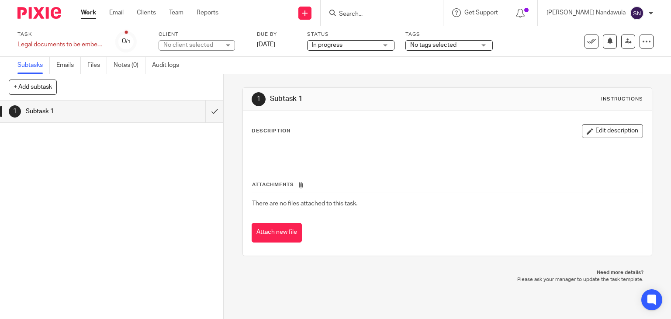
click at [89, 14] on link "Work" at bounding box center [88, 12] width 15 height 9
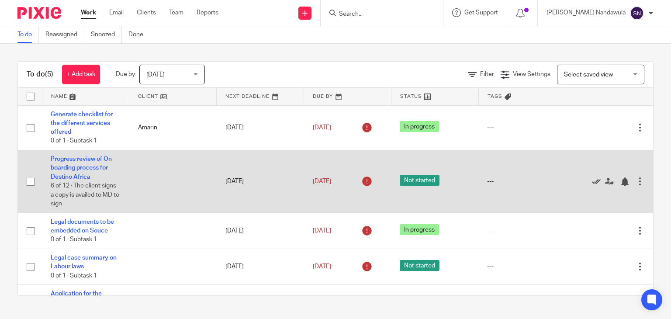
click at [592, 181] on icon at bounding box center [596, 181] width 9 height 9
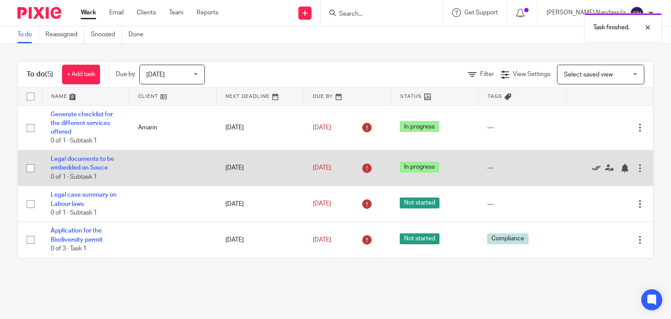
click at [592, 169] on icon at bounding box center [596, 168] width 9 height 9
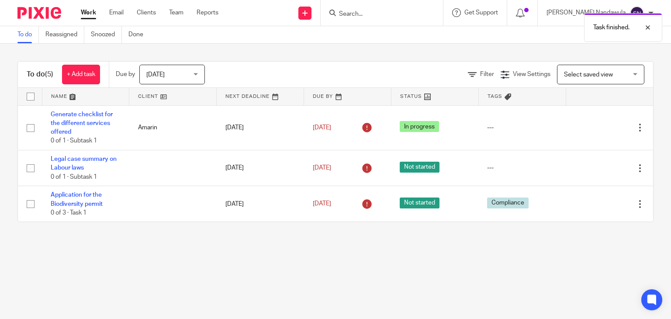
click at [592, 169] on icon at bounding box center [596, 168] width 9 height 9
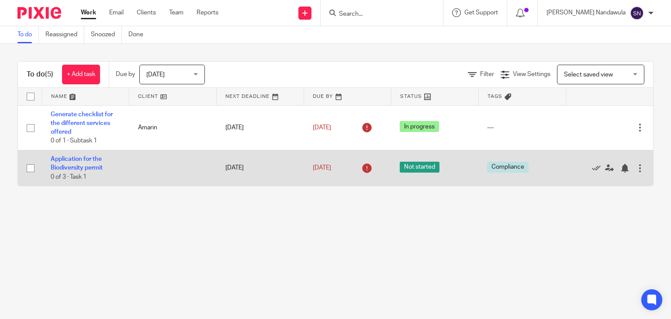
click at [635, 166] on div at bounding box center [639, 168] width 9 height 9
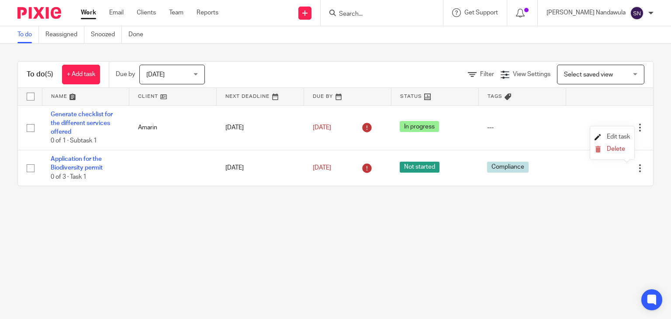
click at [622, 138] on span "Edit task" at bounding box center [618, 137] width 23 height 6
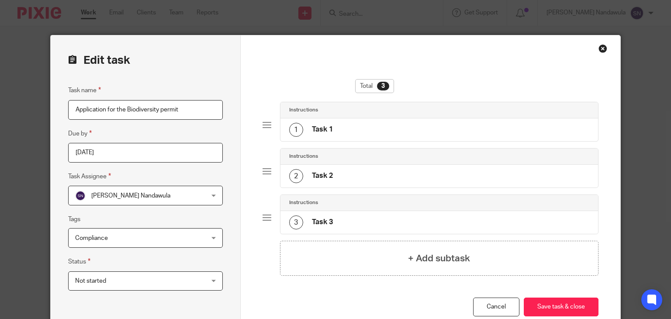
scroll to position [54, 0]
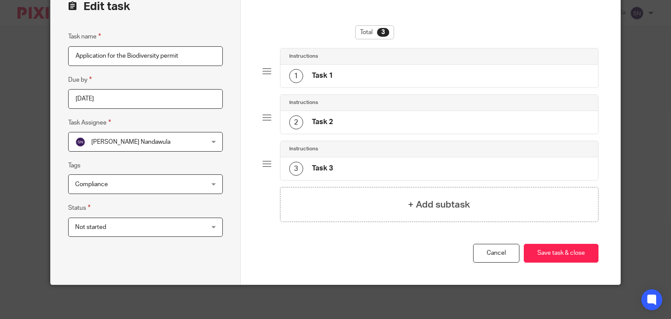
click at [214, 233] on div "Not started Not started" at bounding box center [145, 227] width 155 height 20
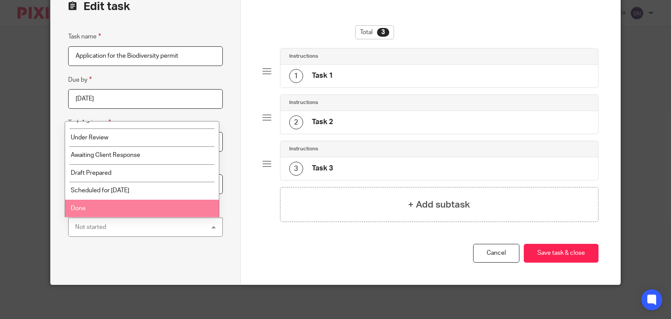
scroll to position [0, 0]
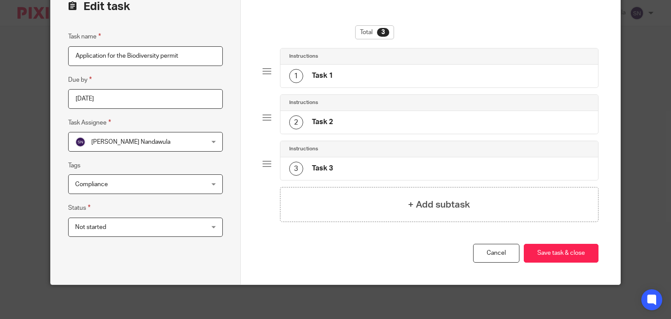
click at [199, 254] on div "Task name Application for the Biodiversity permit Due by 2025-08-08 Task Assign…" at bounding box center [145, 148] width 155 height 235
click at [209, 186] on div "Compliance" at bounding box center [145, 184] width 155 height 20
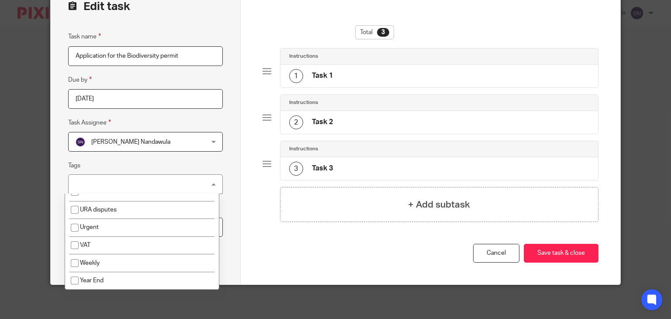
scroll to position [369, 0]
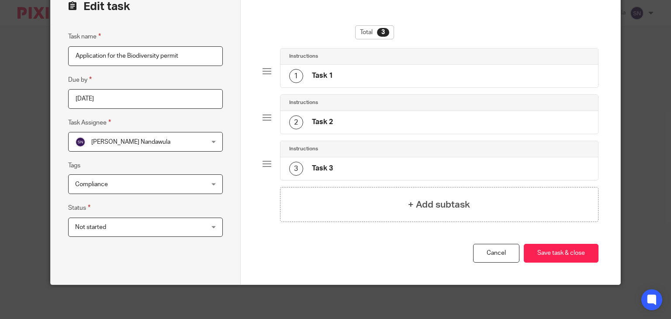
click at [263, 247] on div "You have unsaved changes Cancel Save task & close Save task & close" at bounding box center [430, 264] width 336 height 41
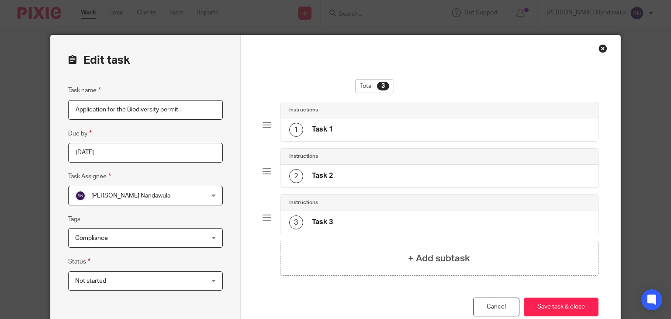
click at [598, 52] on div "Close this dialog window" at bounding box center [602, 48] width 9 height 9
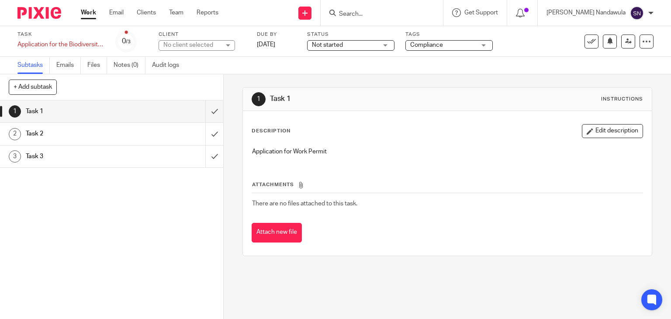
click at [82, 15] on link "Work" at bounding box center [88, 12] width 15 height 9
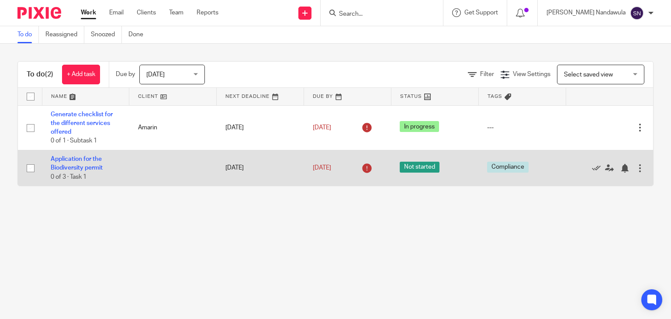
click at [409, 166] on span "Not started" at bounding box center [420, 167] width 40 height 11
click at [495, 168] on span "Compliance" at bounding box center [507, 167] width 41 height 11
click at [620, 168] on div at bounding box center [624, 168] width 9 height 9
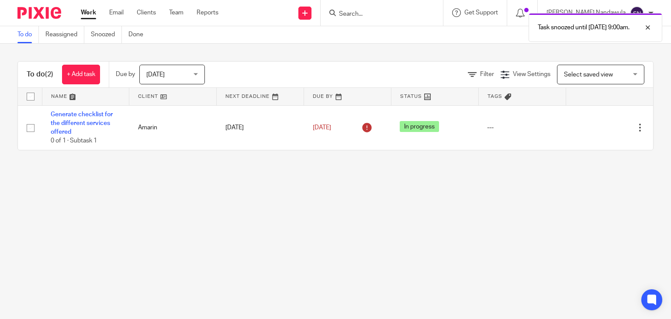
click at [433, 169] on main "To do Reassigned Snoozed Done To do (2) + Add task Due by Today Today Today Tom…" at bounding box center [335, 159] width 671 height 319
click at [96, 76] on link "+ Add task" at bounding box center [81, 75] width 38 height 20
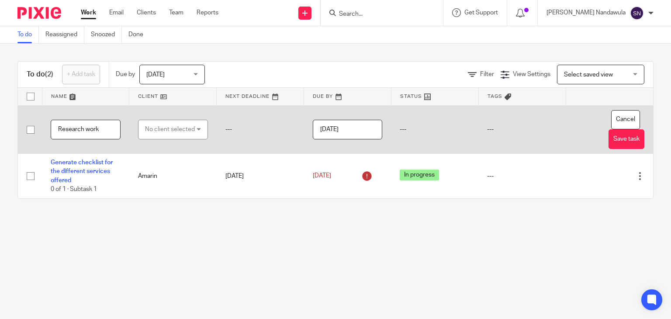
type input "Research work"
click at [191, 131] on div "No client selected" at bounding box center [170, 129] width 50 height 18
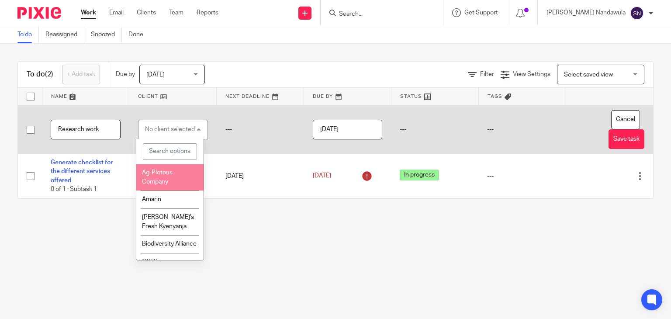
scroll to position [47, 0]
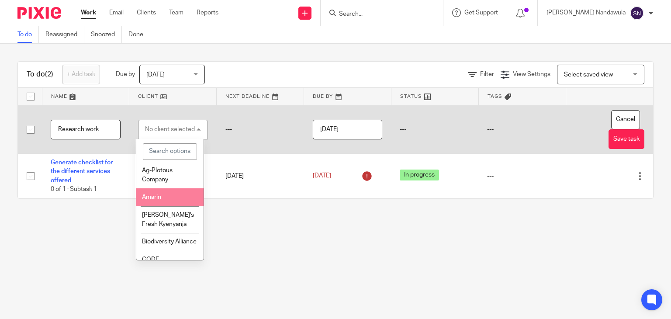
click at [178, 200] on li "Amarin" at bounding box center [169, 197] width 67 height 18
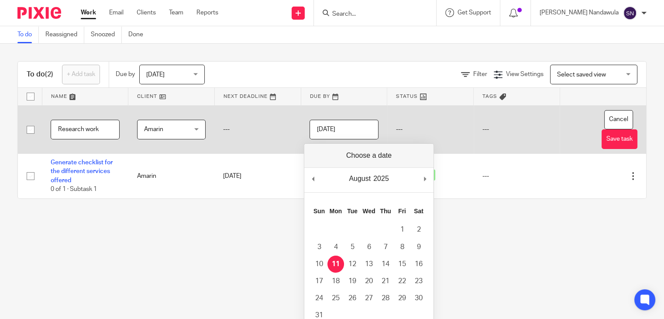
click at [357, 123] on input "2025-08-11" at bounding box center [344, 130] width 69 height 20
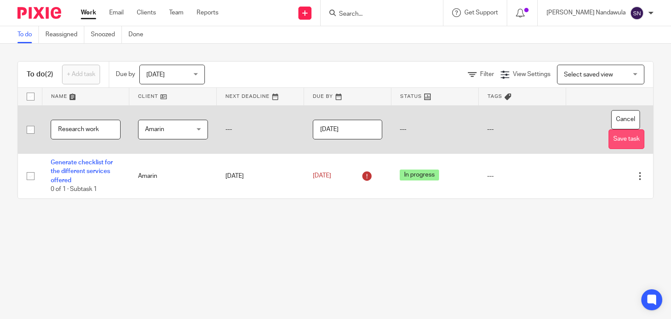
click at [608, 139] on button "Save task" at bounding box center [626, 139] width 36 height 20
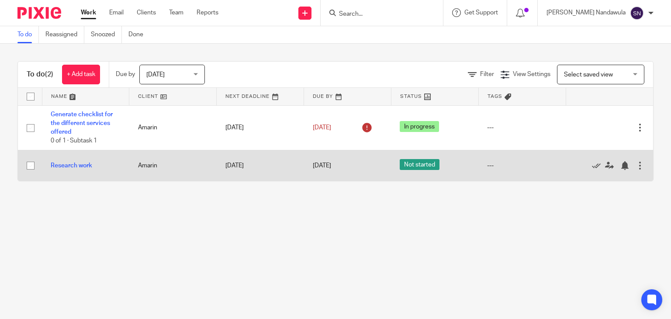
click at [635, 165] on div at bounding box center [639, 165] width 9 height 9
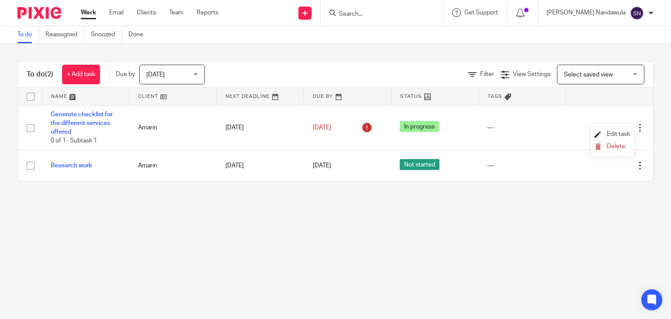
click at [617, 135] on span "Edit task" at bounding box center [618, 134] width 23 height 6
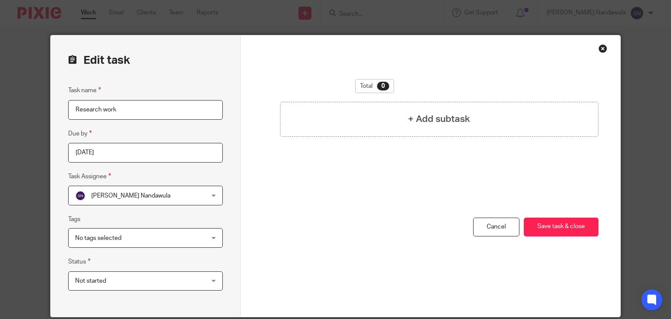
scroll to position [33, 0]
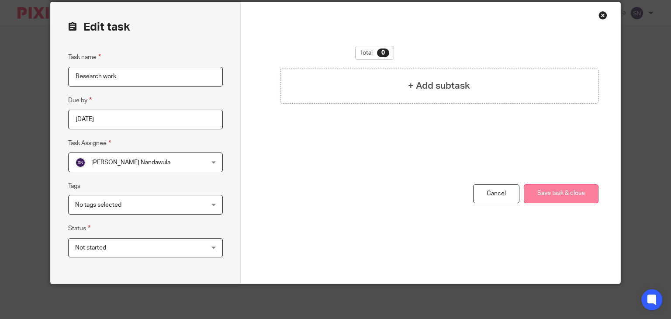
click at [547, 196] on button "Save task & close" at bounding box center [561, 193] width 75 height 19
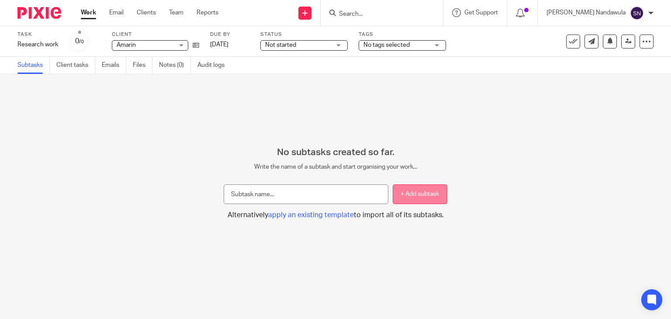
click at [410, 193] on button "+ Add subtask" at bounding box center [420, 194] width 55 height 20
click at [415, 193] on button "+ Add subtask" at bounding box center [420, 194] width 55 height 20
click at [253, 193] on input "text" at bounding box center [306, 194] width 165 height 20
type input "l"
type input "r"
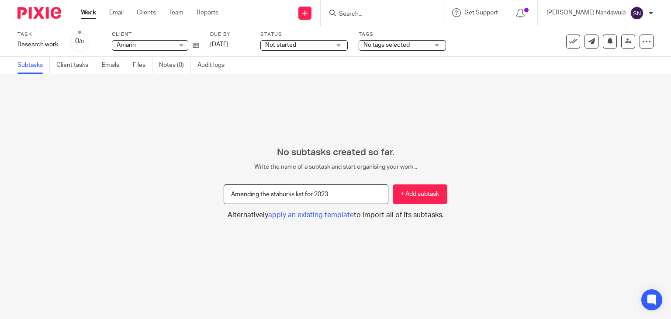
click at [280, 193] on input "Amending the staburks list for 2023" at bounding box center [306, 194] width 165 height 20
drag, startPoint x: 280, startPoint y: 193, endPoint x: 253, endPoint y: 134, distance: 64.5
click at [253, 134] on div "No subtasks created so far. Write the name of a subtask and start organising yo…" at bounding box center [335, 196] width 671 height 245
click at [275, 194] on input "Amending the staburks list for 2023" at bounding box center [306, 194] width 165 height 20
type input "Amending the starburks list for 2023"
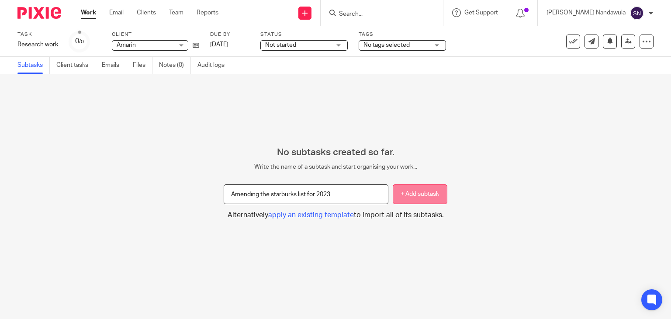
click at [397, 194] on button "+ Add subtask" at bounding box center [420, 194] width 55 height 20
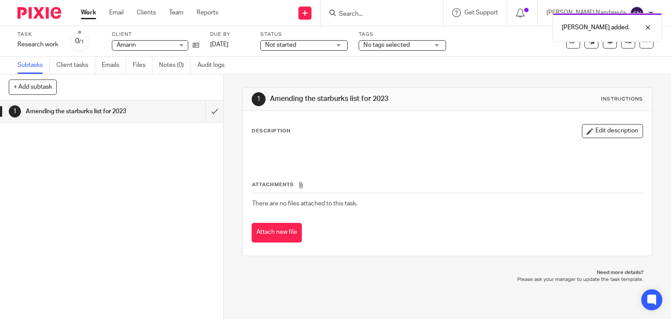
click at [254, 128] on p "Description" at bounding box center [271, 131] width 39 height 7
click at [292, 130] on div "Description Edit description" at bounding box center [448, 131] width 392 height 14
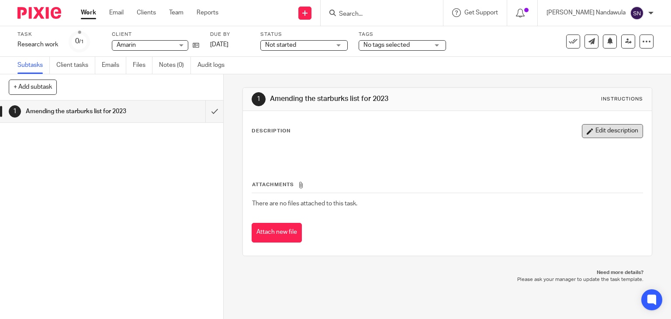
click at [595, 131] on button "Edit description" at bounding box center [612, 131] width 61 height 14
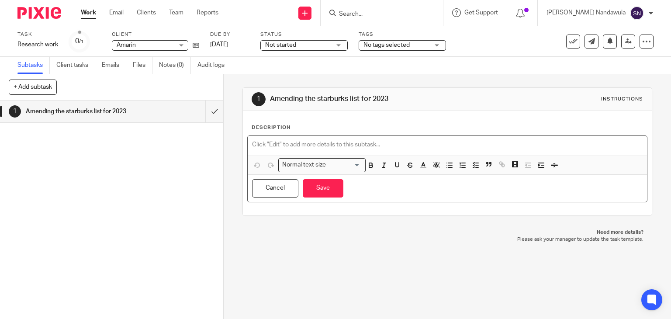
click at [260, 146] on p at bounding box center [447, 144] width 391 height 9
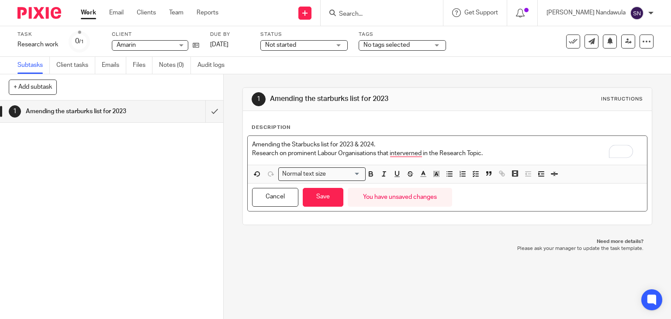
click at [407, 150] on p "Research on prominent Labour Organisations that interverned in the Research Top…" at bounding box center [447, 153] width 391 height 9
drag, startPoint x: 407, startPoint y: 150, endPoint x: 406, endPoint y: 154, distance: 4.7
click at [406, 154] on p "Research on prominent Labour Organisations that interverned in the Research Top…" at bounding box center [447, 153] width 391 height 9
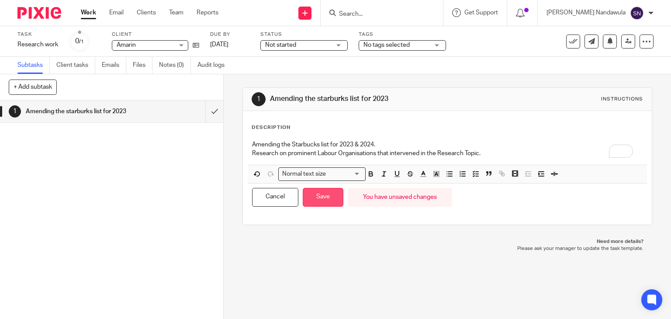
click at [314, 194] on button "Save" at bounding box center [323, 197] width 41 height 19
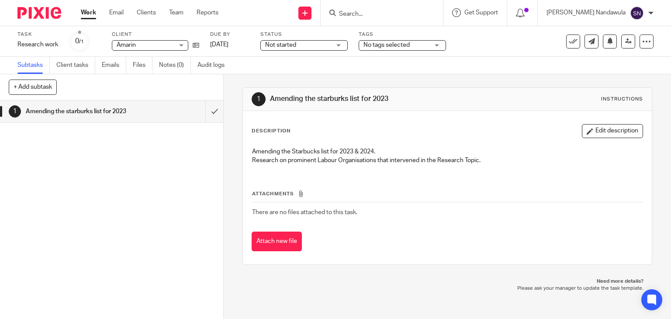
click at [496, 305] on div "1 Amending the starburks list for 2023 Instructions Description Edit descriptio…" at bounding box center [447, 196] width 447 height 245
click at [87, 14] on link "Work" at bounding box center [88, 12] width 15 height 9
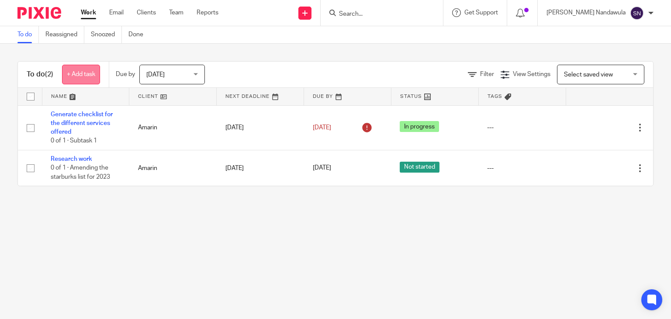
click at [91, 71] on link "+ Add task" at bounding box center [81, 75] width 38 height 20
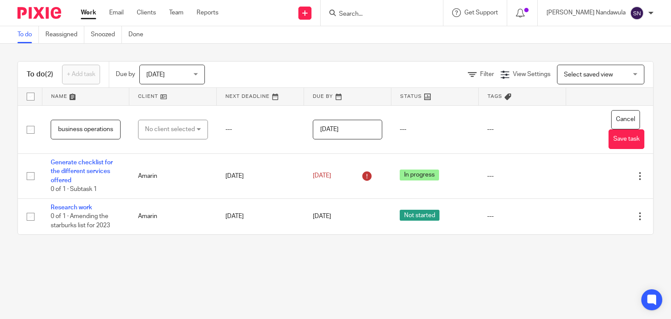
scroll to position [0, 93]
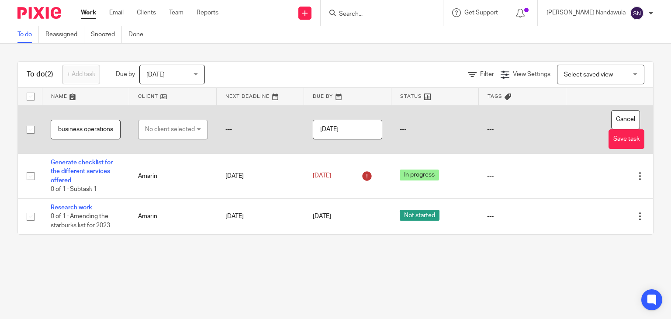
type input "Legal audit on client loopholes in business operations"
click at [189, 124] on div "No client selected" at bounding box center [170, 129] width 50 height 18
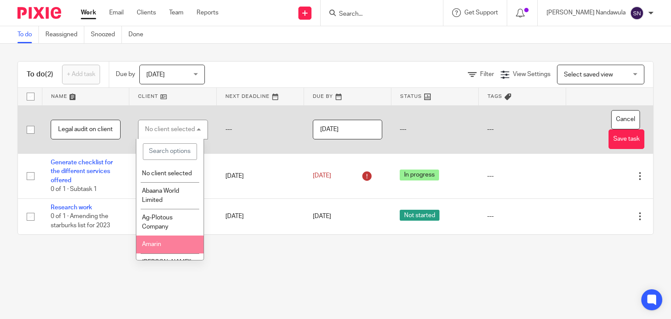
click at [189, 249] on li "Amarin" at bounding box center [169, 244] width 67 height 18
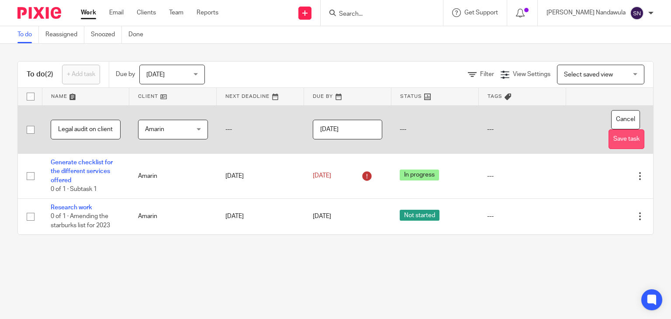
click at [613, 137] on button "Save task" at bounding box center [626, 139] width 36 height 20
